Goal: Information Seeking & Learning: Learn about a topic

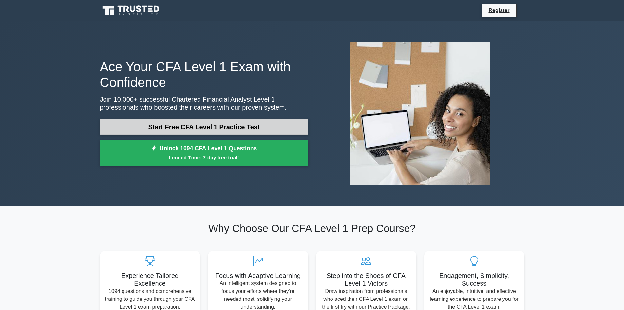
click at [216, 127] on link "Start Free CFA Level 1 Practice Test" at bounding box center [204, 127] width 208 height 16
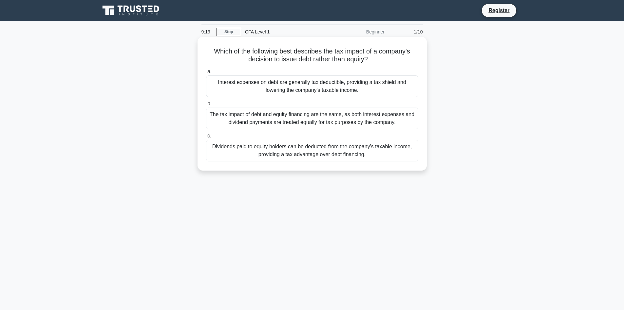
click at [220, 86] on div "Interest expenses on debt are generally tax deductible, providing a tax shield …" at bounding box center [312, 86] width 212 height 22
click at [206, 74] on input "a. Interest expenses on debt are generally tax deductible, providing a tax shie…" at bounding box center [206, 71] width 0 height 4
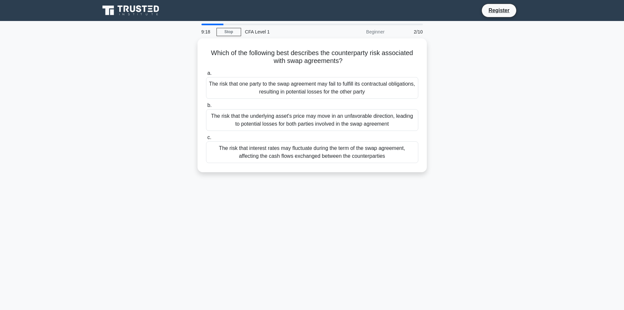
click at [220, 86] on div "The risk that one party to the swap agreement may fail to fulfill its contractu…" at bounding box center [312, 88] width 212 height 22
click at [206, 75] on input "a. The risk that one party to the swap agreement may fail to fulfill its contra…" at bounding box center [206, 73] width 0 height 4
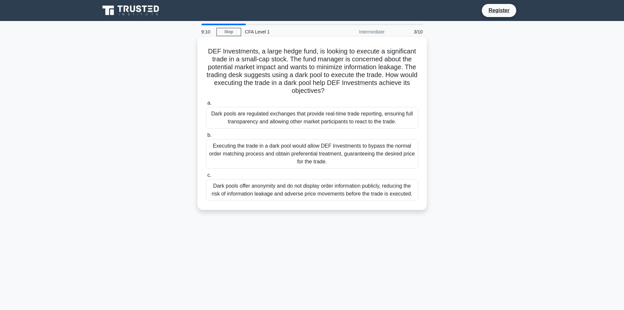
click at [241, 123] on div "Dark pools are regulated exchanges that provide real-time trade reporting, ensu…" at bounding box center [312, 118] width 212 height 22
click at [206, 105] on input "a. Dark pools are regulated exchanges that provide real-time trade reporting, e…" at bounding box center [206, 103] width 0 height 4
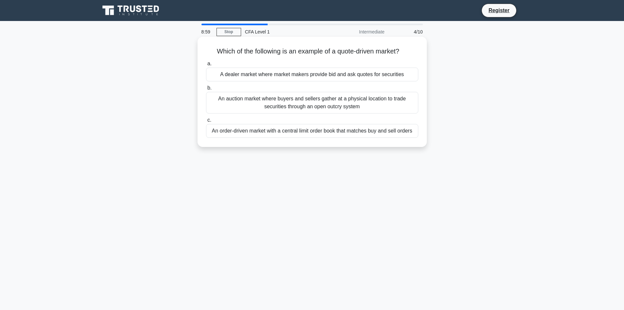
click at [233, 75] on div "A dealer market where market makers provide bid and ask quotes for securities" at bounding box center [312, 74] width 212 height 14
click at [206, 66] on input "a. A dealer market where market makers provide bid and ask quotes for securities" at bounding box center [206, 64] width 0 height 4
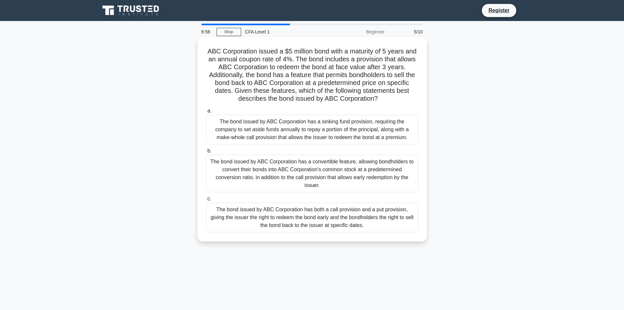
click at [233, 140] on div "The bond issued by ABC Corporation has a sinking fund provision, requiring the …" at bounding box center [312, 129] width 212 height 29
click at [206, 113] on input "a. The bond issued by ABC Corporation has a sinking fund provision, requiring t…" at bounding box center [206, 111] width 0 height 4
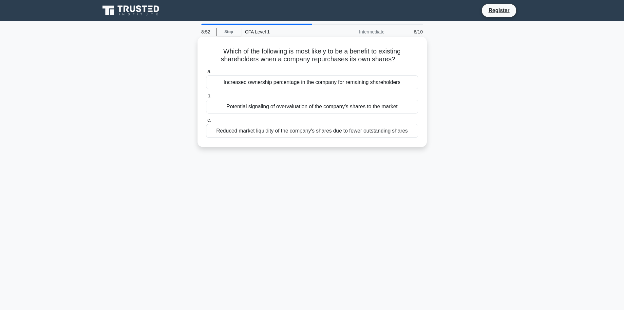
click at [226, 83] on div "Increased ownership percentage in the company for remaining shareholders" at bounding box center [312, 82] width 212 height 14
click at [206, 74] on input "a. Increased ownership percentage in the company for remaining shareholders" at bounding box center [206, 71] width 0 height 4
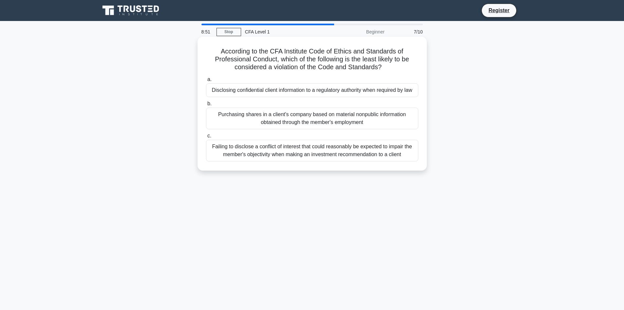
click at [230, 93] on div "Disclosing confidential client information to a regulatory authority when requi…" at bounding box center [312, 90] width 212 height 14
click at [206, 82] on input "a. Disclosing confidential client information to a regulatory authority when re…" at bounding box center [206, 79] width 0 height 4
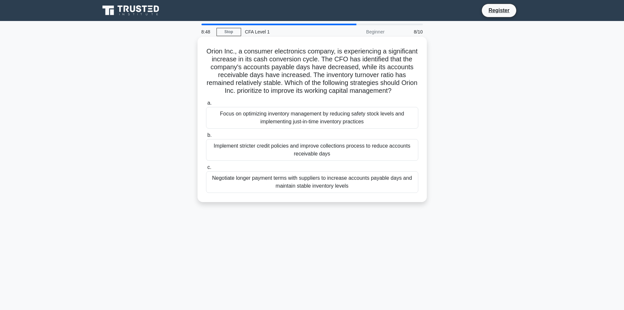
click at [231, 116] on div "Focus on optimizing inventory management by reducing safety stock levels and im…" at bounding box center [312, 118] width 212 height 22
click at [206, 105] on input "a. Focus on optimizing inventory management by reducing safety stock levels and…" at bounding box center [206, 103] width 0 height 4
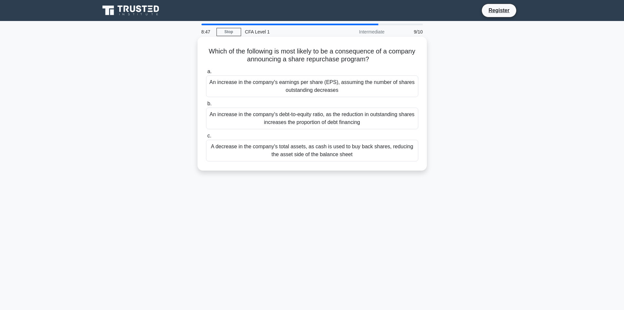
click at [233, 91] on div "An increase in the company's earnings per share (EPS), assuming the number of s…" at bounding box center [312, 86] width 212 height 22
click at [206, 74] on input "a. An increase in the company's earnings per share (EPS), assuming the number o…" at bounding box center [206, 71] width 0 height 4
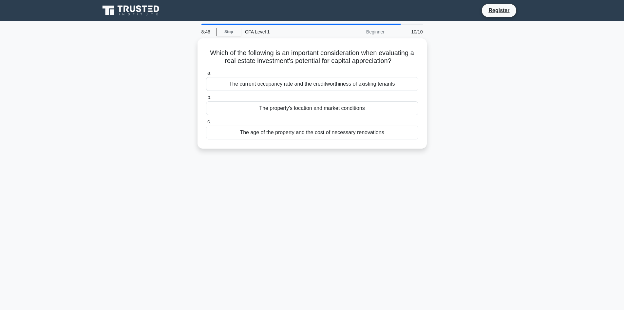
click at [233, 91] on div "a. The current occupancy rate and the creditworthiness of existing tenants b. T…" at bounding box center [312, 104] width 220 height 73
click at [236, 84] on div "The current occupancy rate and the creditworthiness of existing tenants" at bounding box center [312, 82] width 212 height 14
click at [206, 74] on input "a. The current occupancy rate and the creditworthiness of existing tenants" at bounding box center [206, 71] width 0 height 4
